Goal: Task Accomplishment & Management: Complete application form

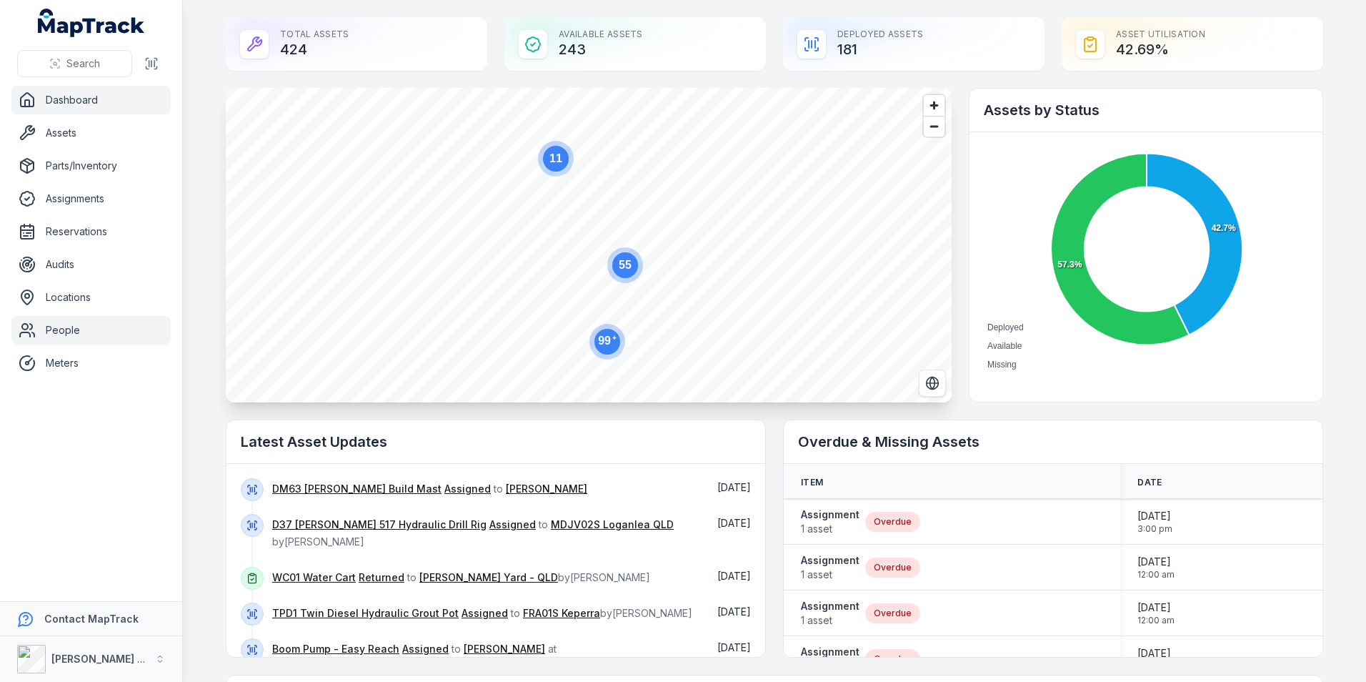
click at [84, 333] on link "People" at bounding box center [90, 330] width 159 height 29
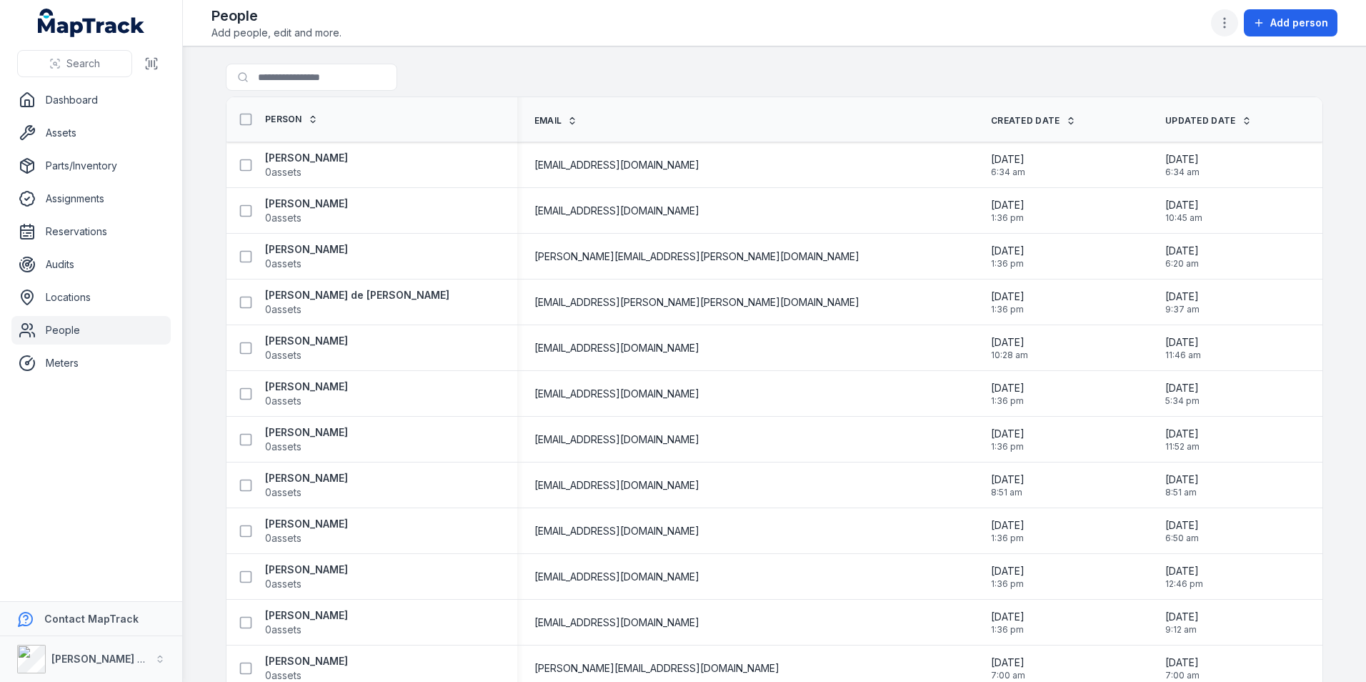
click at [1232, 23] on icon "button" at bounding box center [1225, 23] width 14 height 14
click at [1281, 20] on div "Add person" at bounding box center [1274, 22] width 126 height 27
click at [1319, 29] on span "Add person" at bounding box center [1300, 23] width 58 height 14
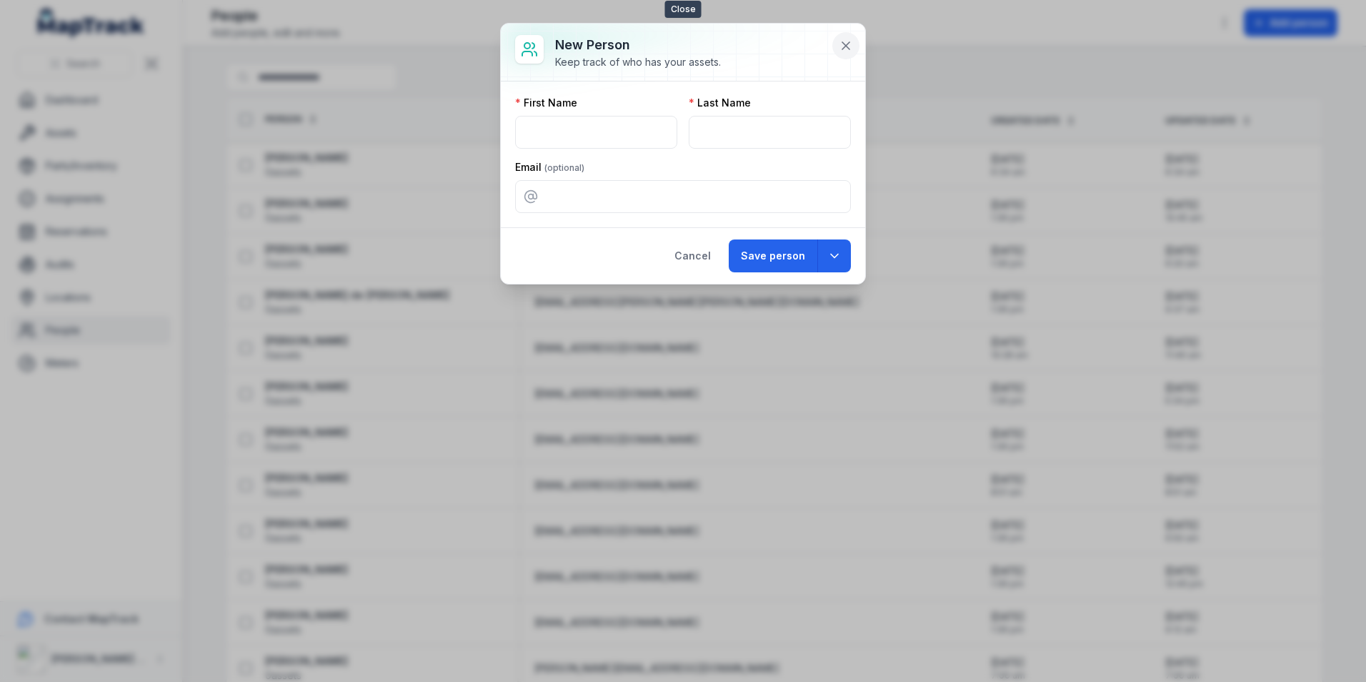
click at [849, 45] on icon at bounding box center [846, 46] width 14 height 14
